Goal: Check status: Check status

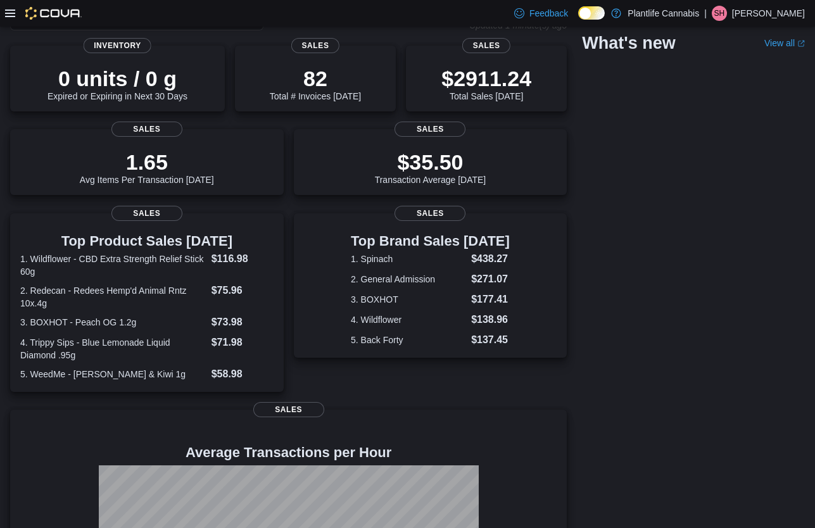
scroll to position [224, 0]
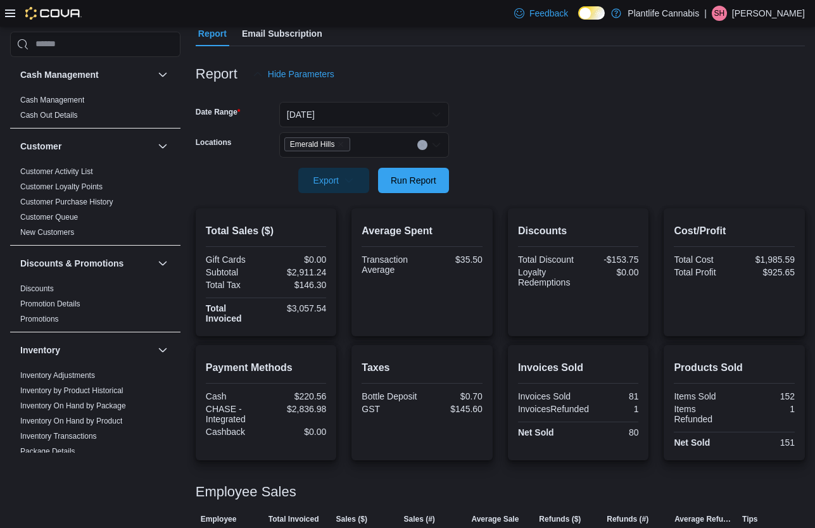
scroll to position [185, 0]
